Goal: Information Seeking & Learning: Learn about a topic

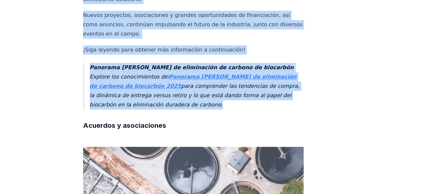
scroll to position [277, 0]
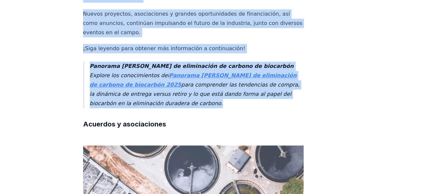
drag, startPoint x: 83, startPoint y: 54, endPoint x: 149, endPoint y: 132, distance: 102.0
click at [121, 92] on font "para comprender las tendencias de compra, la dinámica de entrega versus retiro …" at bounding box center [195, 94] width 210 height 25
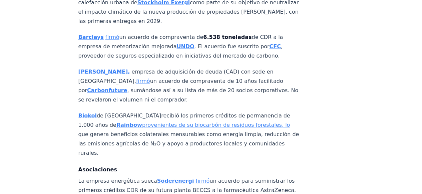
scroll to position [781, 5]
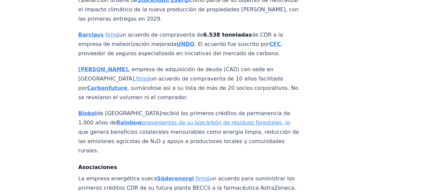
drag, startPoint x: 74, startPoint y: 73, endPoint x: 115, endPoint y: 111, distance: 55.7
click at [142, 120] on font "provenientes de su biocarbón de residuos forestales, lo" at bounding box center [216, 123] width 148 height 6
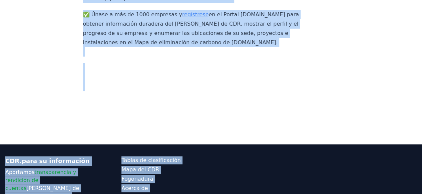
scroll to position [5017, 0]
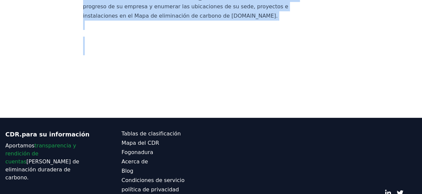
drag, startPoint x: 83, startPoint y: 54, endPoint x: 216, endPoint y: 35, distance: 133.6
copy article "9 de septiembre de 2025 Panorama del mercado de eliminación de carbono del bioc…"
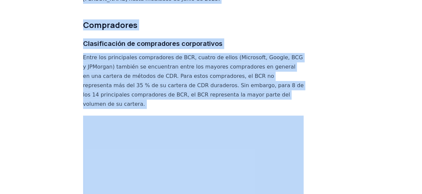
scroll to position [2983, 0]
copy article "9 de septiembre de 2025 Panorama del mercado de eliminación de carbono del bioc…"
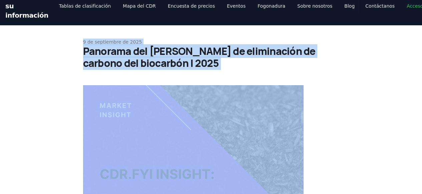
scroll to position [0, 0]
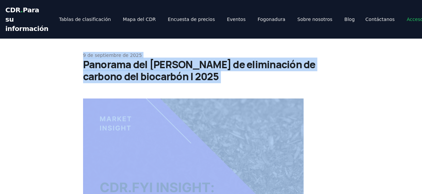
click at [134, 72] on font "Panorama del mercado de eliminación de carbono del biocarbón | 2025" at bounding box center [199, 71] width 232 height 26
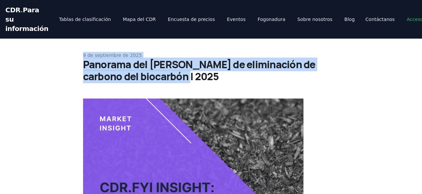
drag, startPoint x: 159, startPoint y: 78, endPoint x: 81, endPoint y: 58, distance: 80.7
copy div "9 de septiembre de 2025 Panorama del mercado de eliminación de carbono del bioc…"
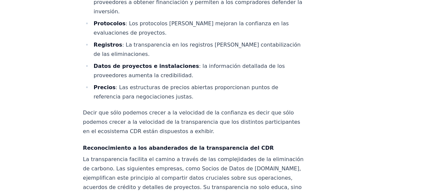
scroll to position [789, 0]
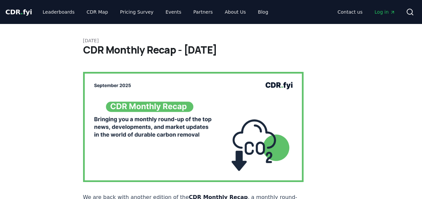
scroll to position [781, 0]
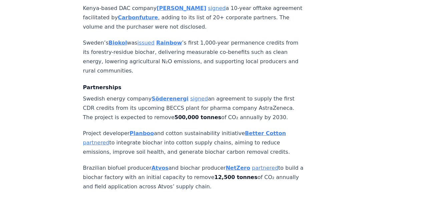
click at [117, 40] on strong "Biokol" at bounding box center [117, 43] width 18 height 6
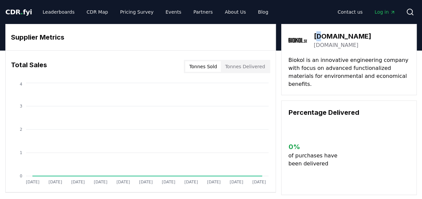
click at [318, 34] on h3 "[DOMAIN_NAME]" at bounding box center [341, 36] width 57 height 10
drag, startPoint x: 315, startPoint y: 36, endPoint x: 343, endPoint y: 38, distance: 28.1
click at [343, 38] on h3 "[DOMAIN_NAME]" at bounding box center [341, 36] width 57 height 10
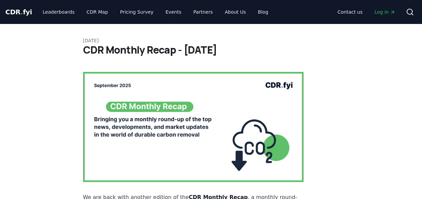
scroll to position [780, 0]
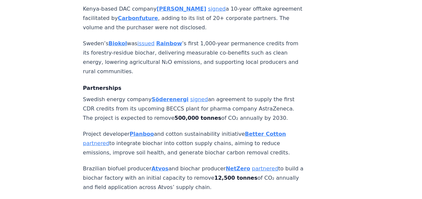
click at [162, 40] on strong "Rainbow" at bounding box center [169, 43] width 26 height 6
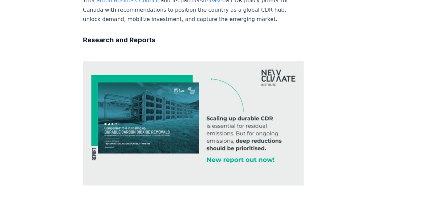
scroll to position [2826, 0]
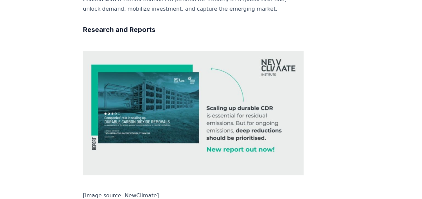
click at [197, 81] on img at bounding box center [193, 113] width 221 height 124
click at [204, 88] on img at bounding box center [193, 113] width 221 height 124
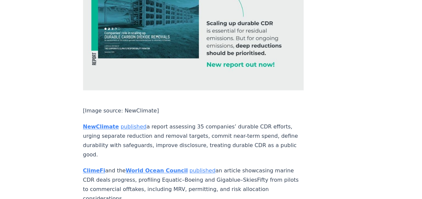
scroll to position [2926, 0]
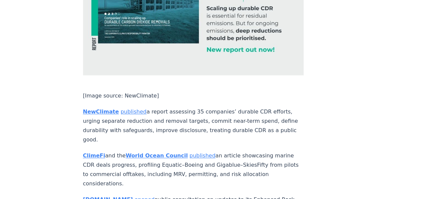
click at [120, 109] on link "published" at bounding box center [133, 112] width 26 height 6
